Goal: Check status: Check status

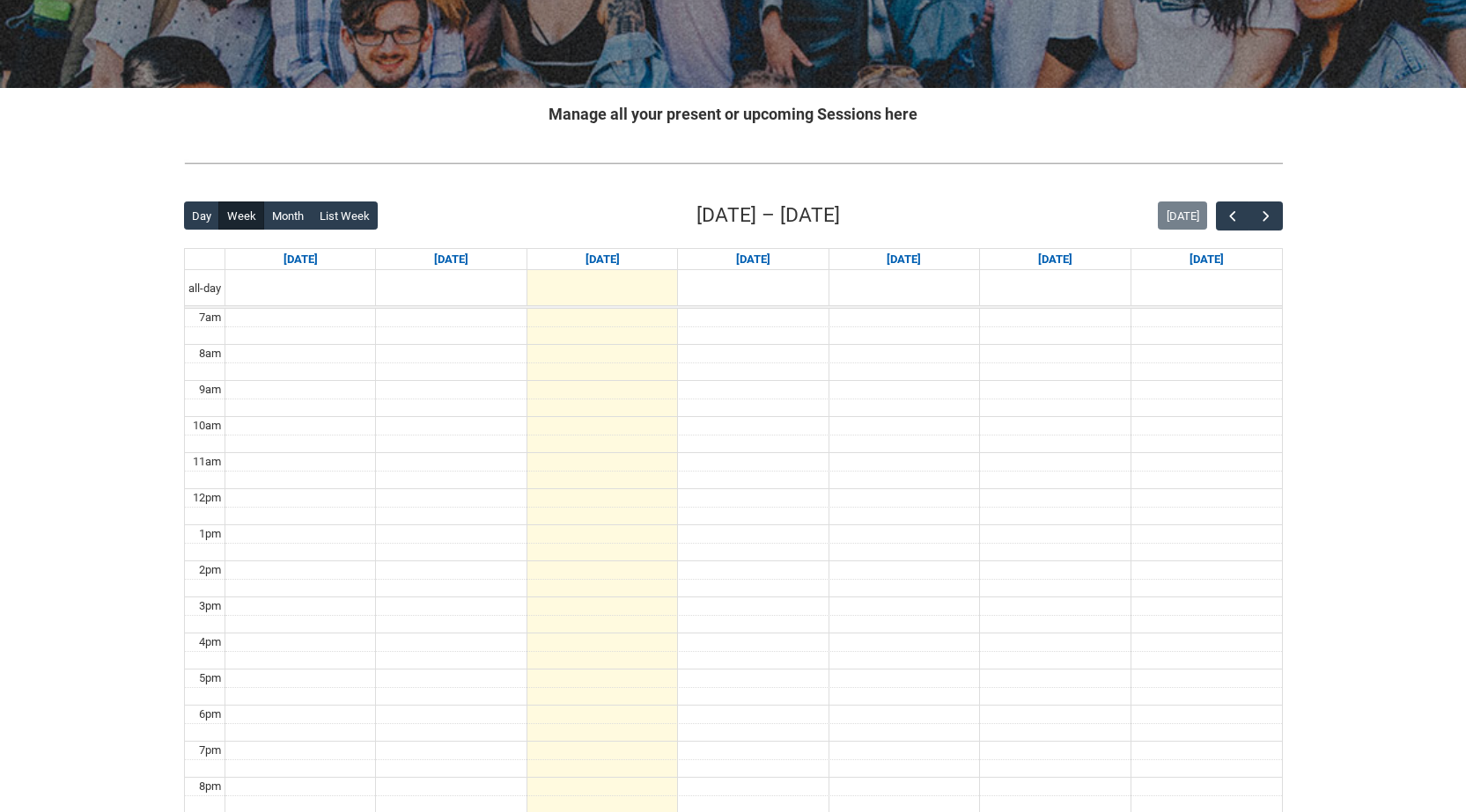
scroll to position [176, 0]
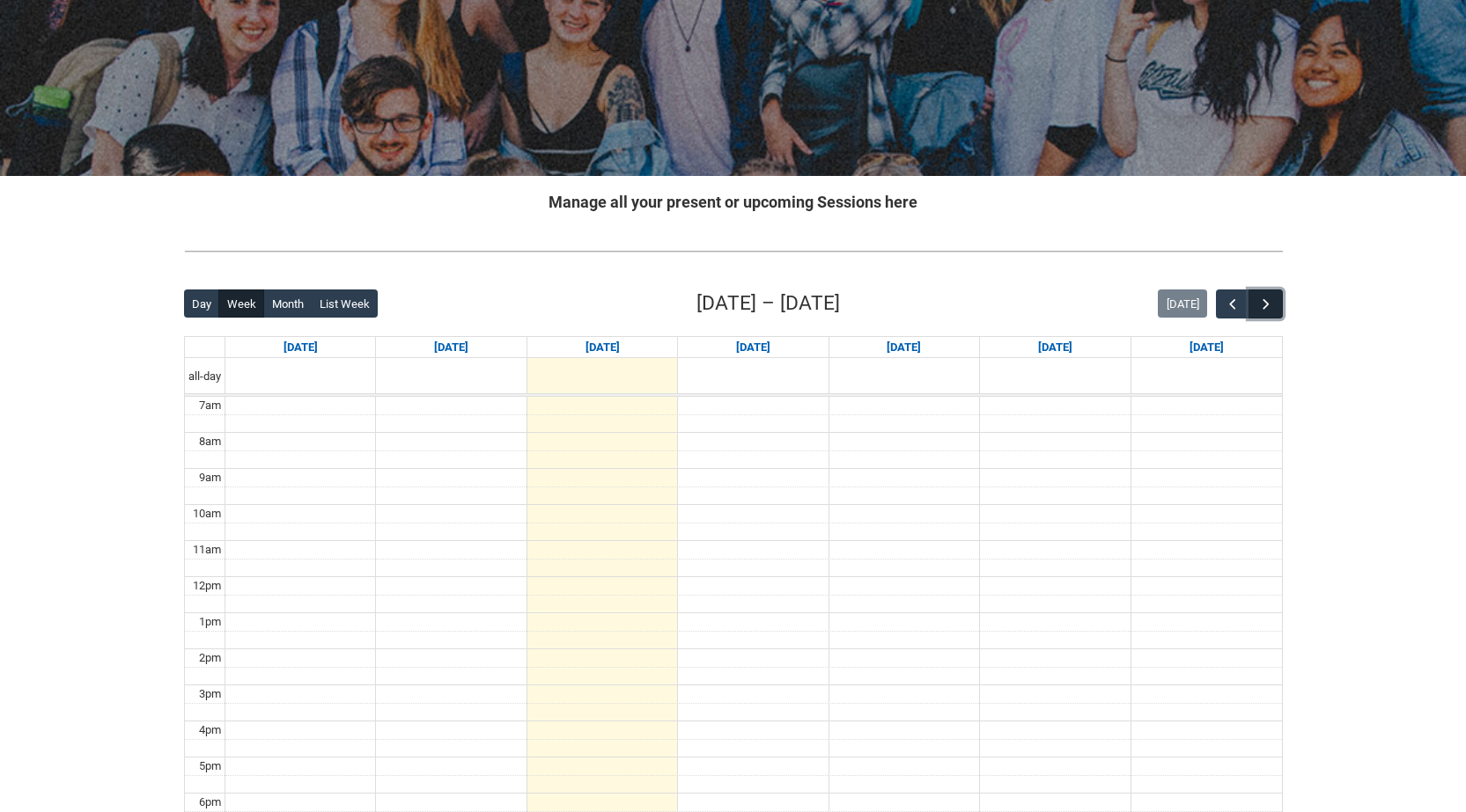
click at [1275, 316] on button "button" at bounding box center [1265, 304] width 34 height 29
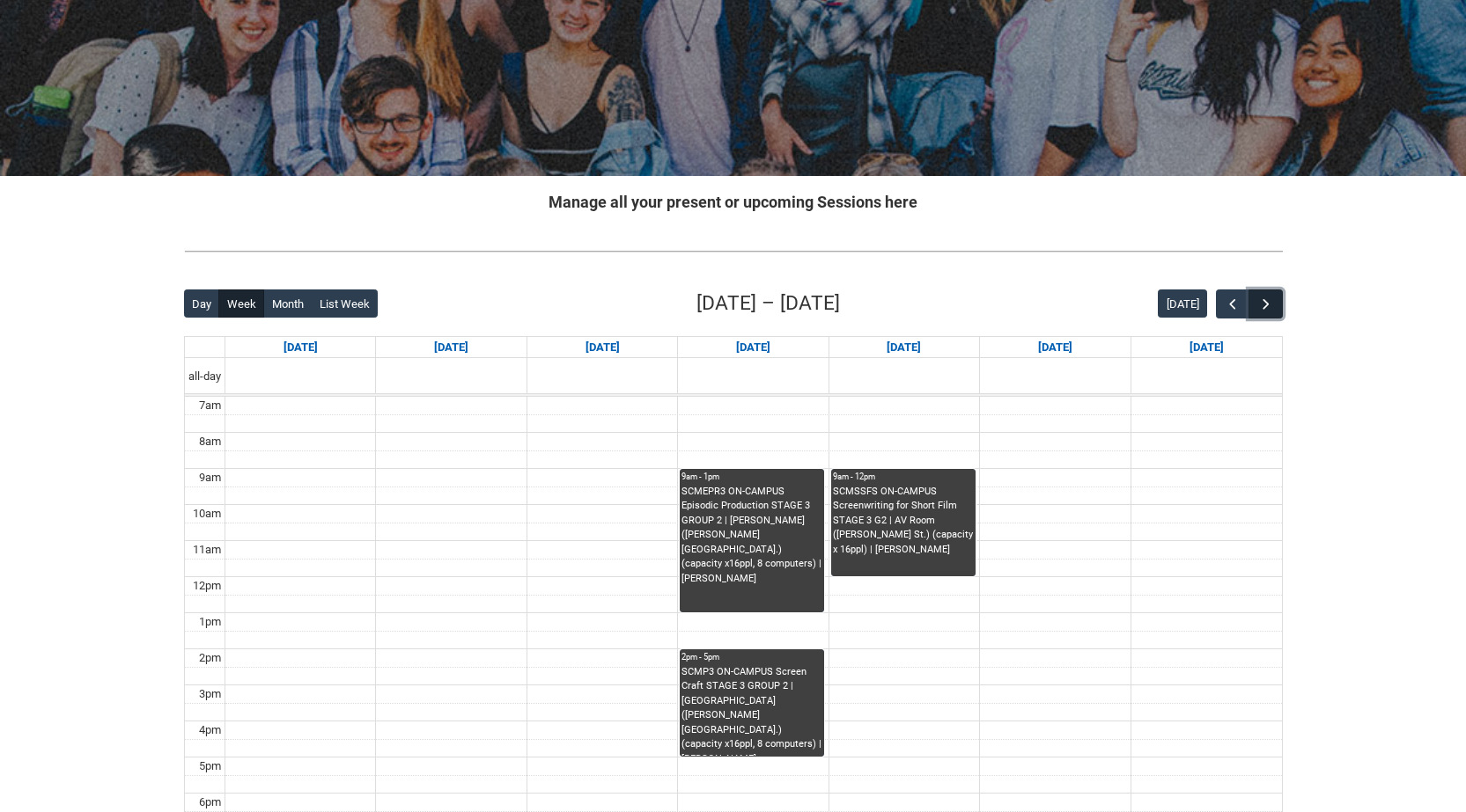
click at [1274, 309] on span "button" at bounding box center [1266, 305] width 18 height 18
click at [1275, 309] on button "button" at bounding box center [1265, 304] width 34 height 29
click at [1231, 302] on span "button" at bounding box center [1232, 305] width 18 height 18
click at [1231, 303] on span "button" at bounding box center [1232, 305] width 18 height 18
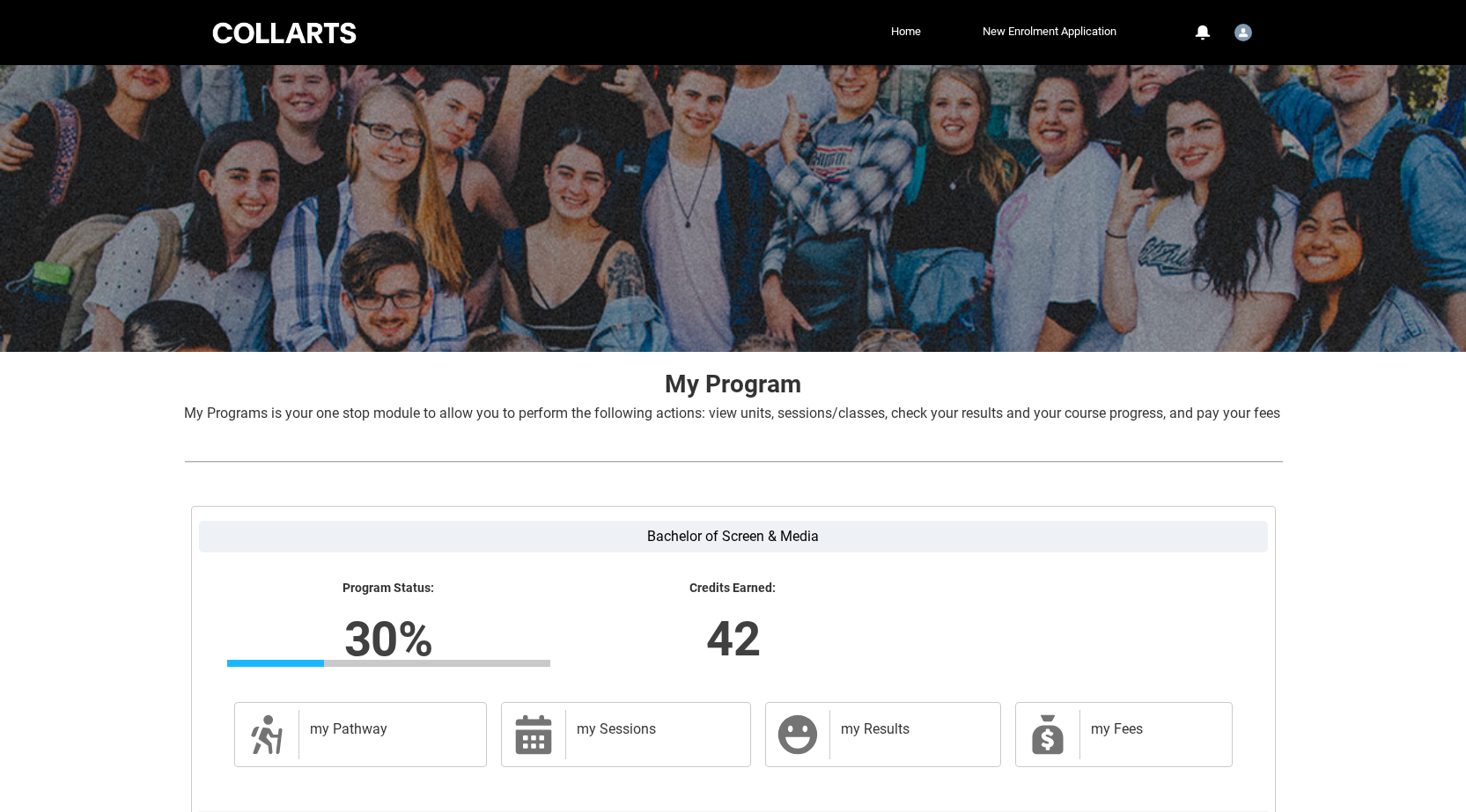
scroll to position [168, 0]
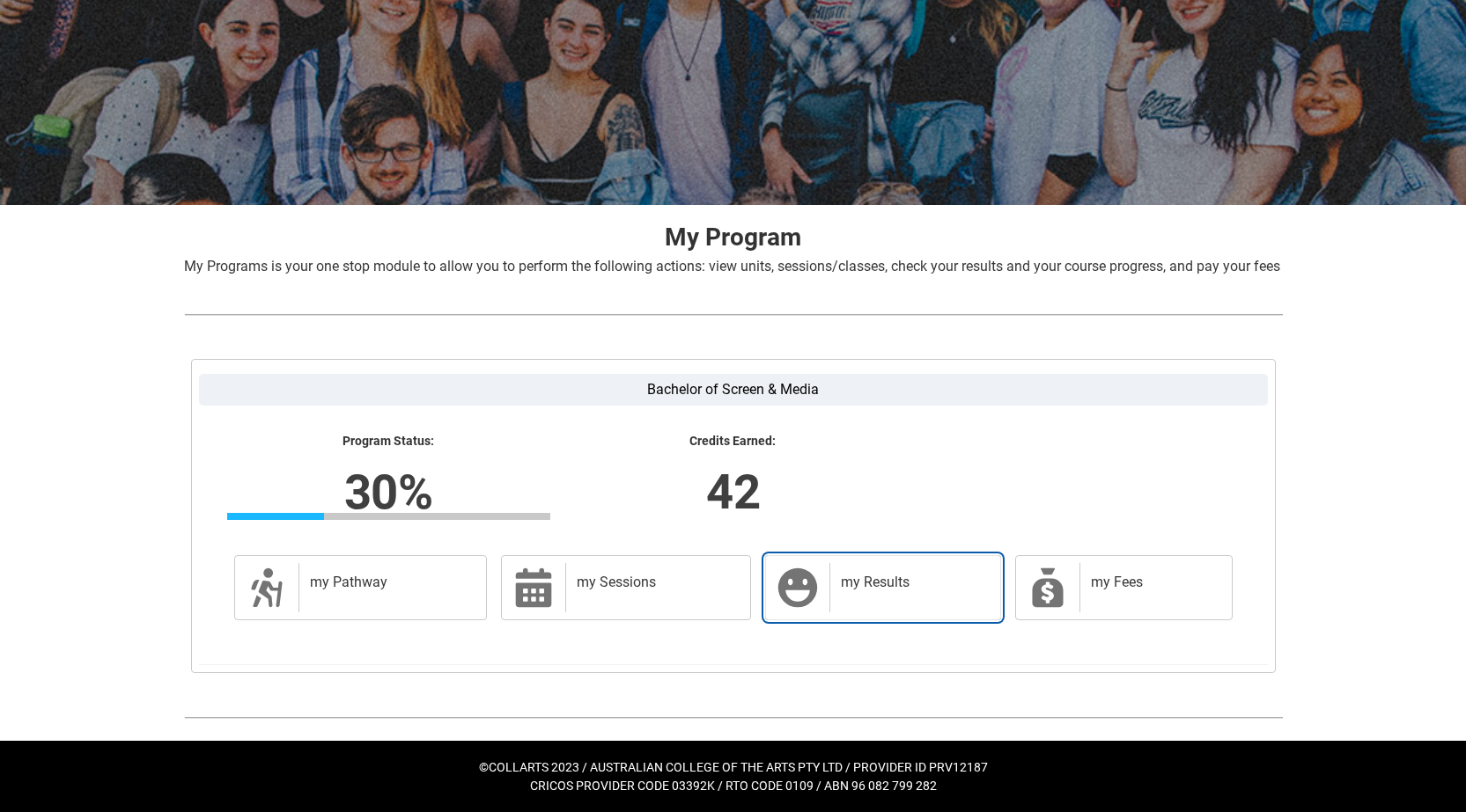
click at [841, 587] on h2 "my Results" at bounding box center [911, 583] width 141 height 18
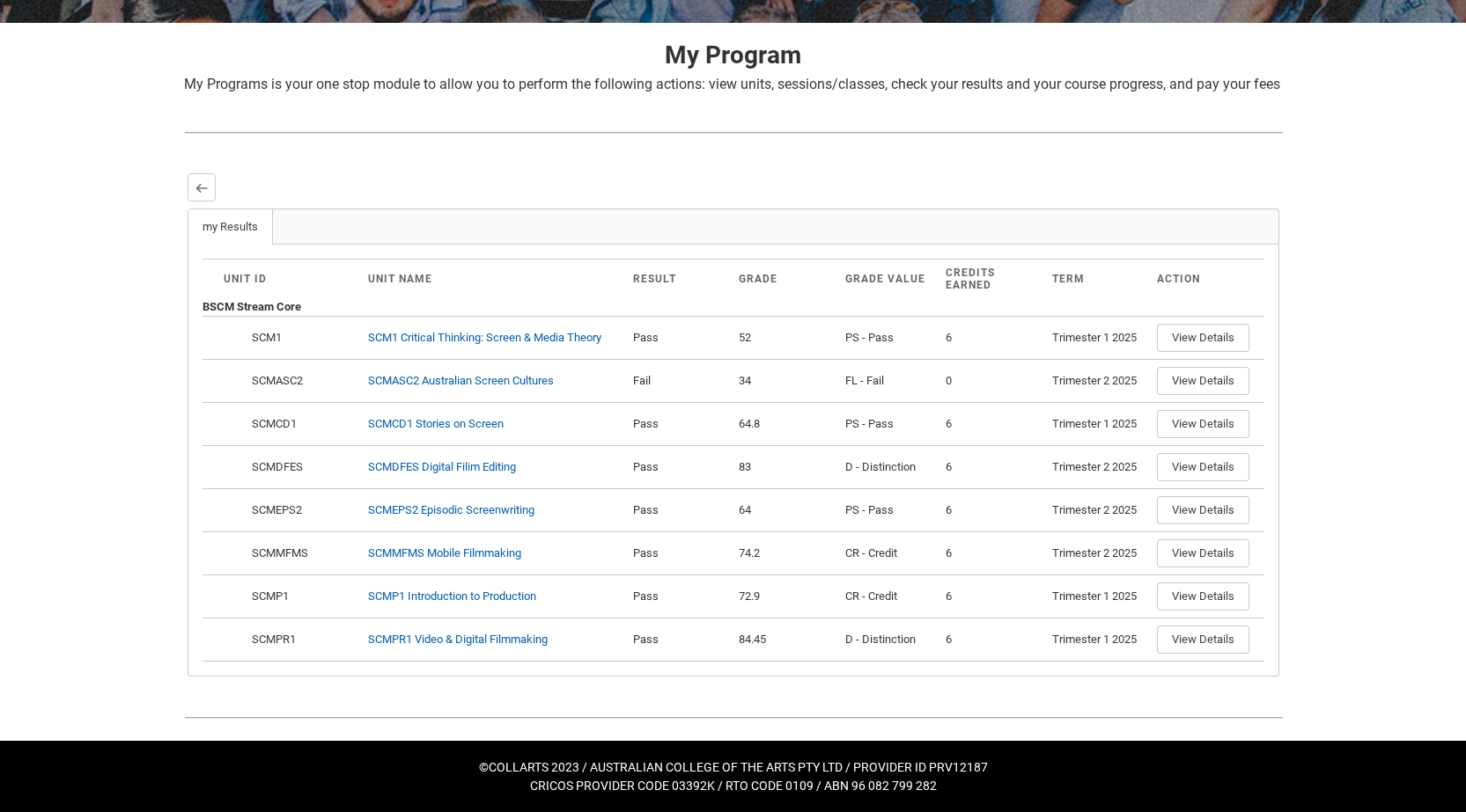
scroll to position [0, 0]
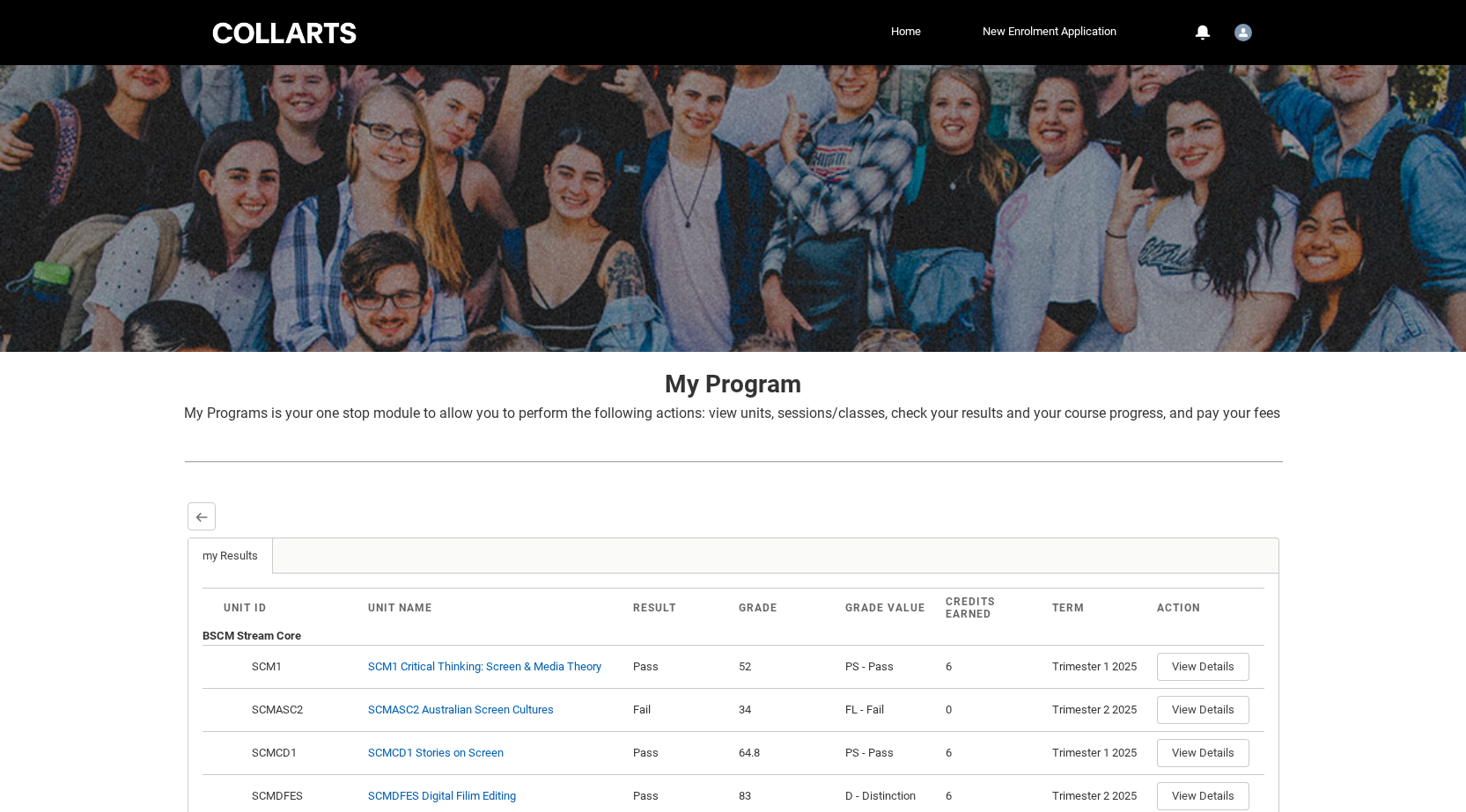
click at [237, 39] on div at bounding box center [284, 33] width 150 height 28
